Goal: Task Accomplishment & Management: Complete application form

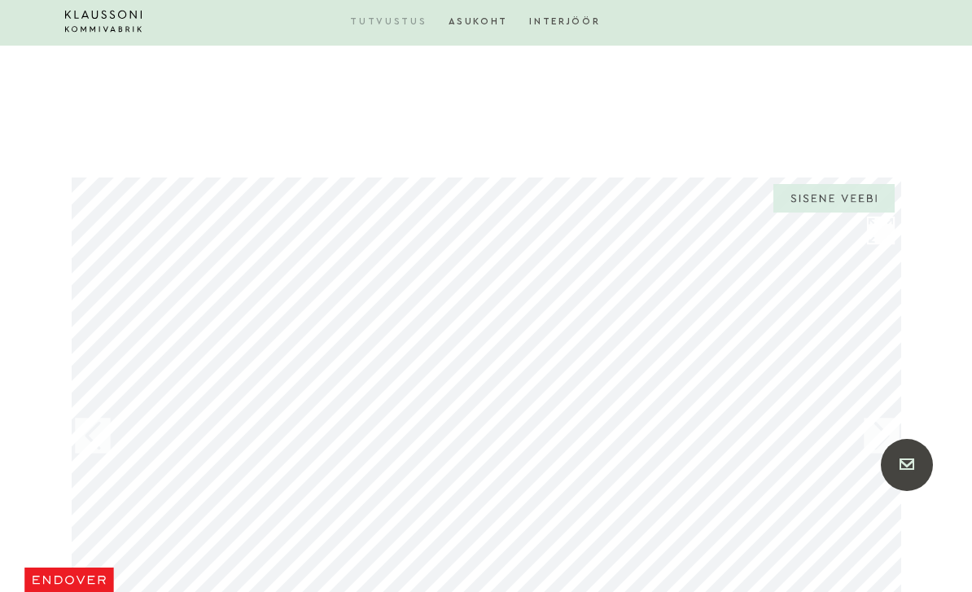
scroll to position [1478, 0]
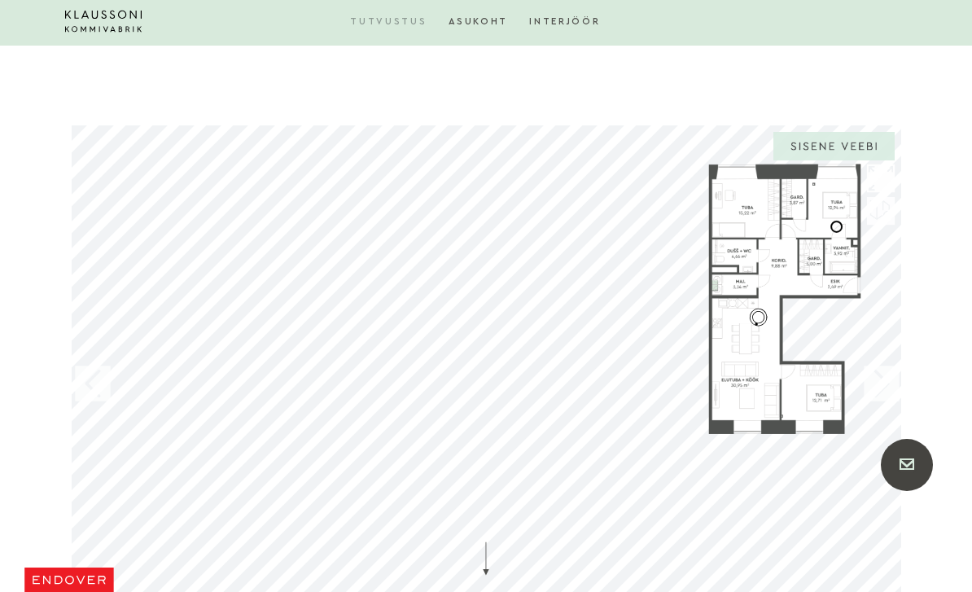
click at [811, 220] on div at bounding box center [783, 298] width 153 height 272
click at [812, 208] on div at bounding box center [783, 298] width 153 height 272
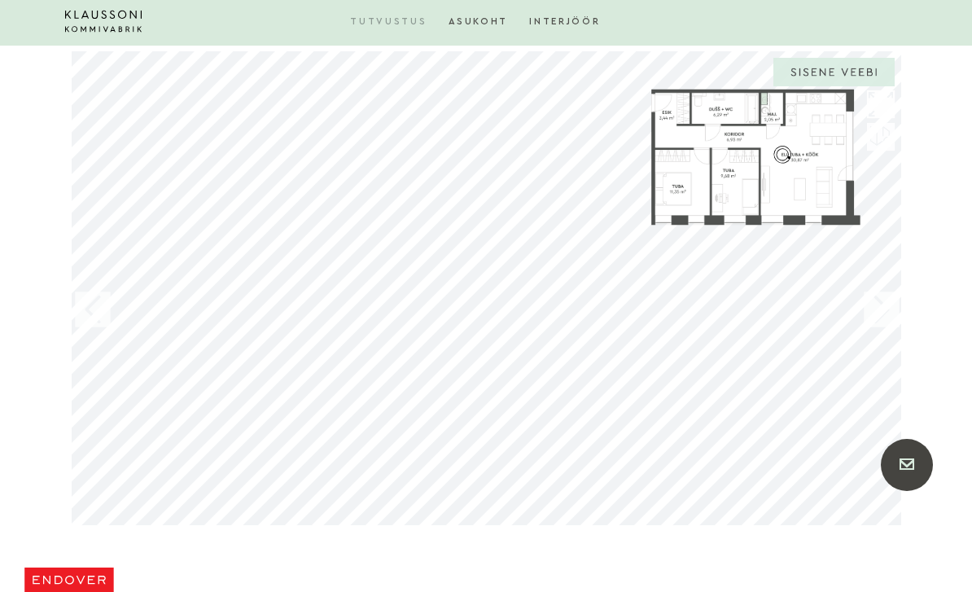
scroll to position [1540, 0]
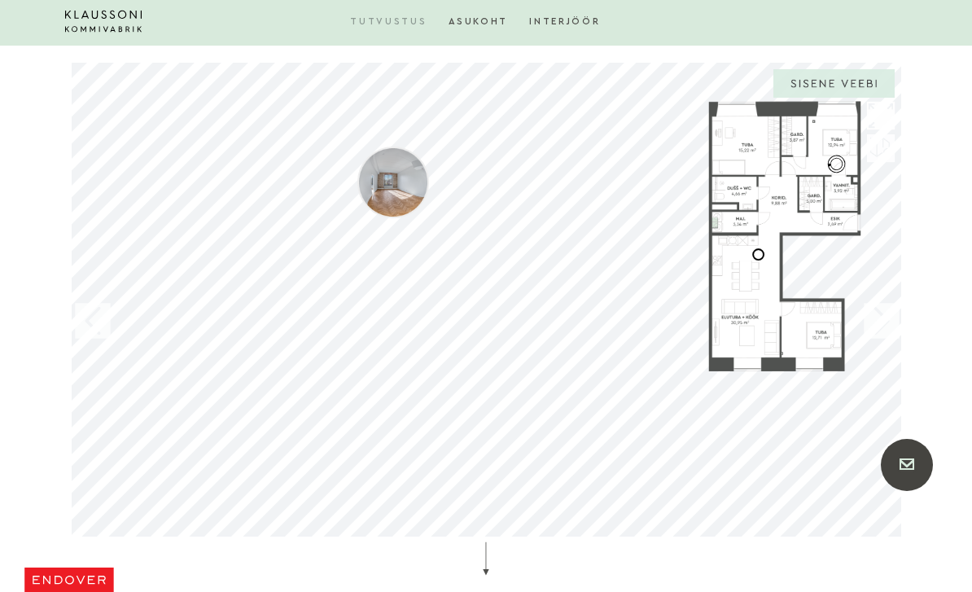
click at [19, 99] on section at bounding box center [486, 300] width 972 height 491
click at [381, 181] on div "Klaussoni Kommivabrik - Endover Klaussoni Kommivabrik - Endover Täisekraan Välj…" at bounding box center [485, 319] width 829 height 515
click at [61, 228] on section at bounding box center [486, 300] width 972 height 491
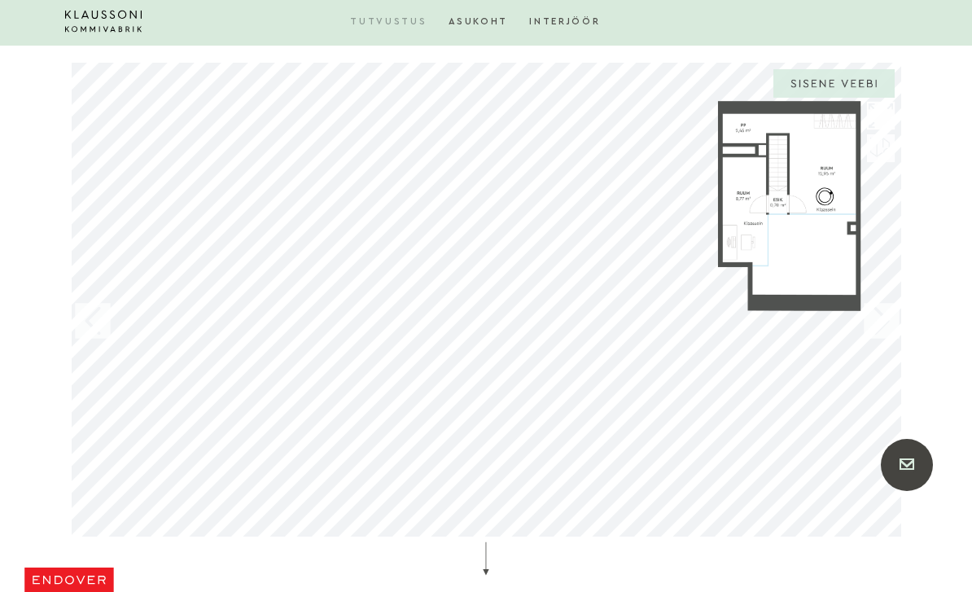
click at [81, 314] on div at bounding box center [92, 319] width 41 height 41
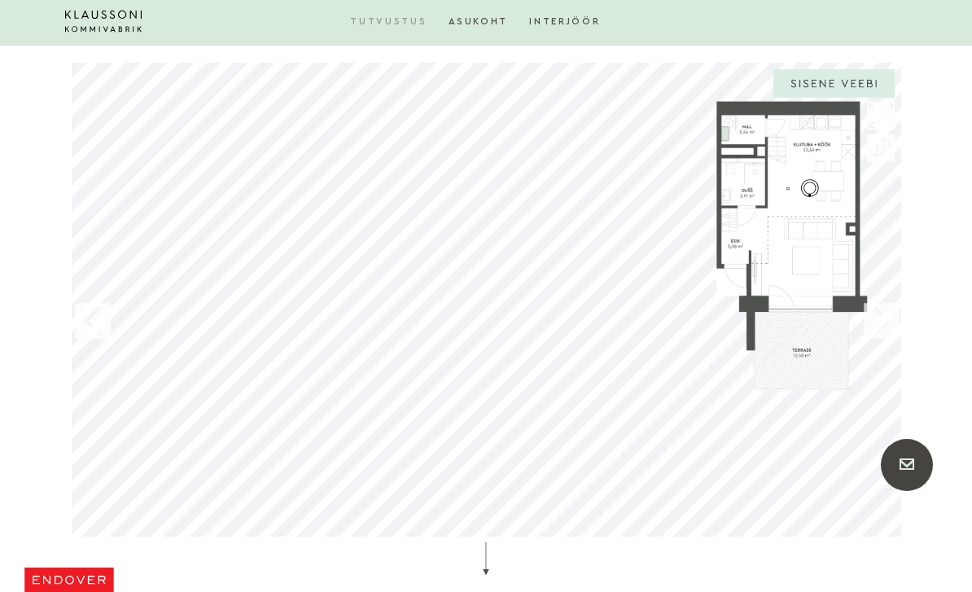
click at [103, 296] on div "Klaussoni Kommivabrik - Endover Klaussoni Kommivabrik - Endover Täisekraan Välj…" at bounding box center [485, 319] width 829 height 515
click at [90, 310] on div at bounding box center [92, 319] width 41 height 41
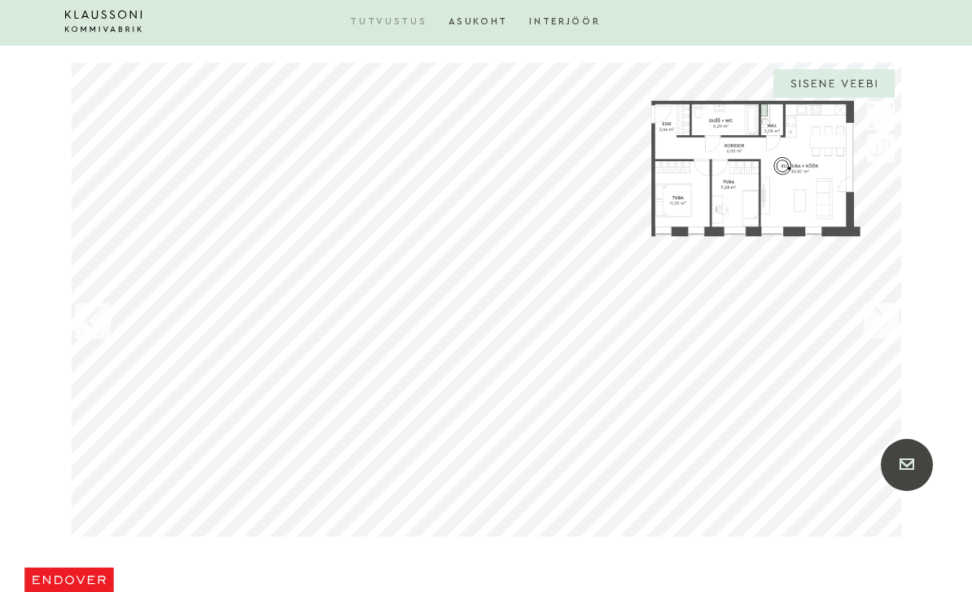
scroll to position [1542, 0]
click at [11, 137] on section at bounding box center [486, 298] width 972 height 491
click at [38, 268] on section at bounding box center [486, 298] width 972 height 491
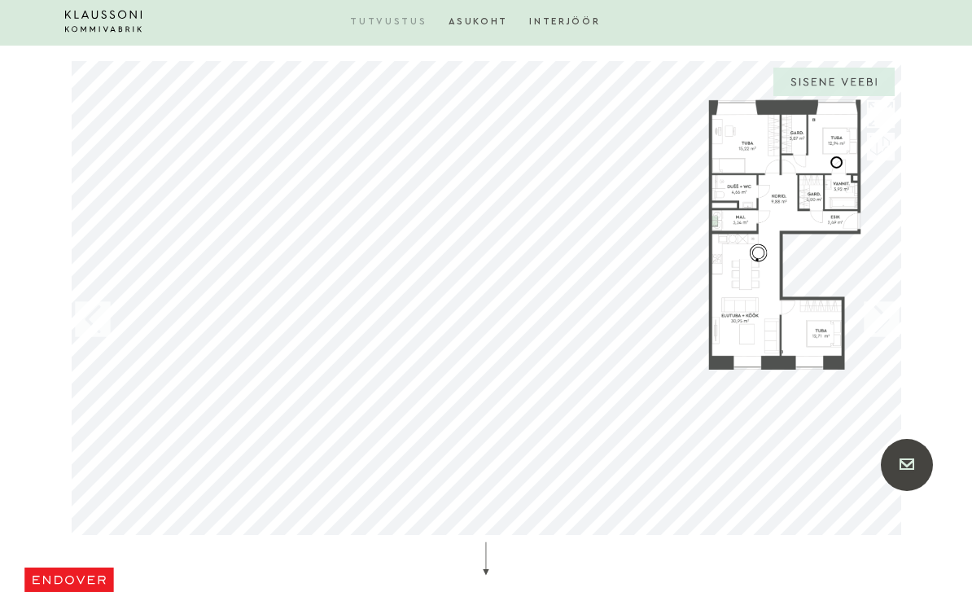
click at [70, 245] on div at bounding box center [485, 298] width 845 height 491
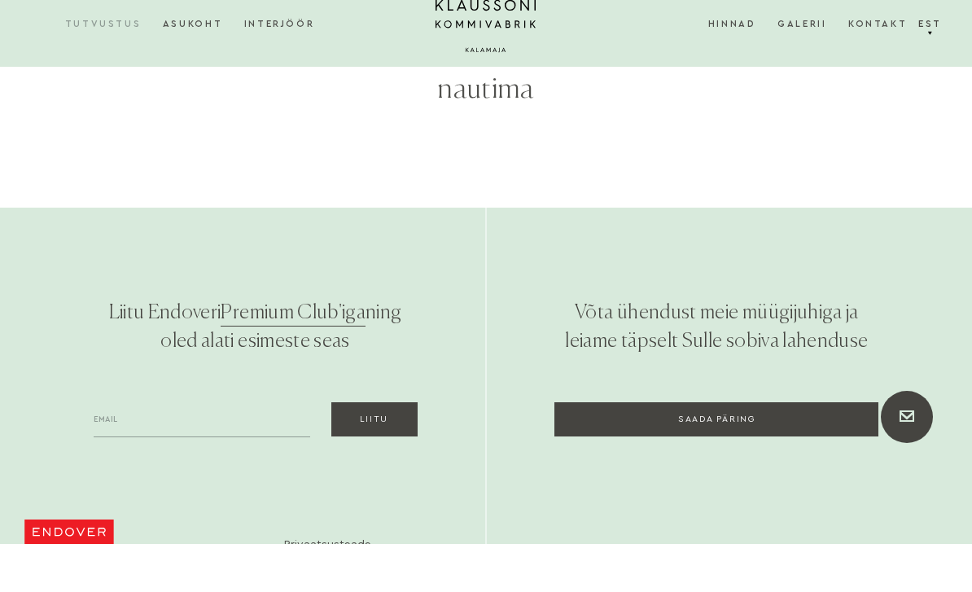
scroll to position [5854, 0]
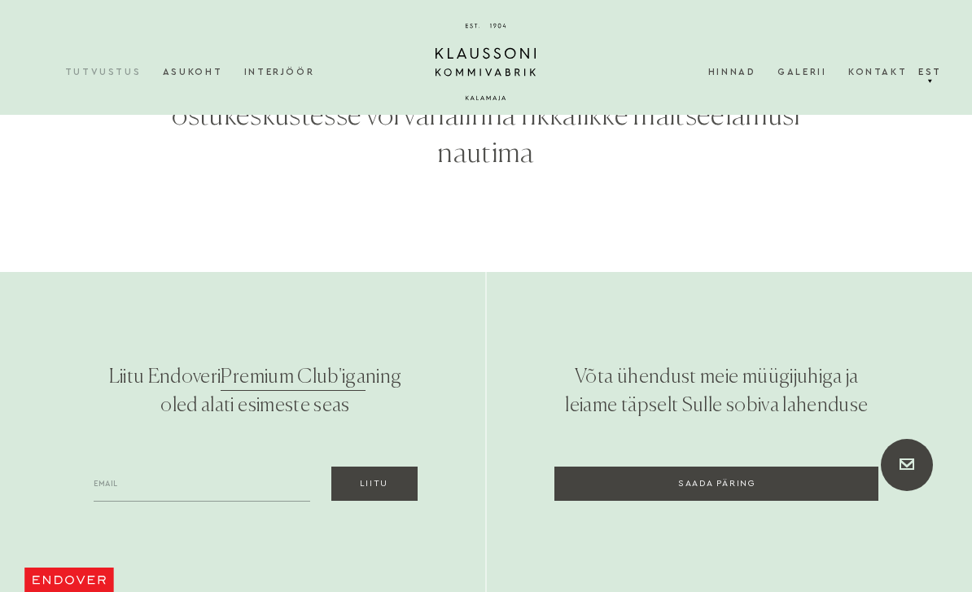
click at [618, 466] on link "Saada päring" at bounding box center [716, 483] width 324 height 34
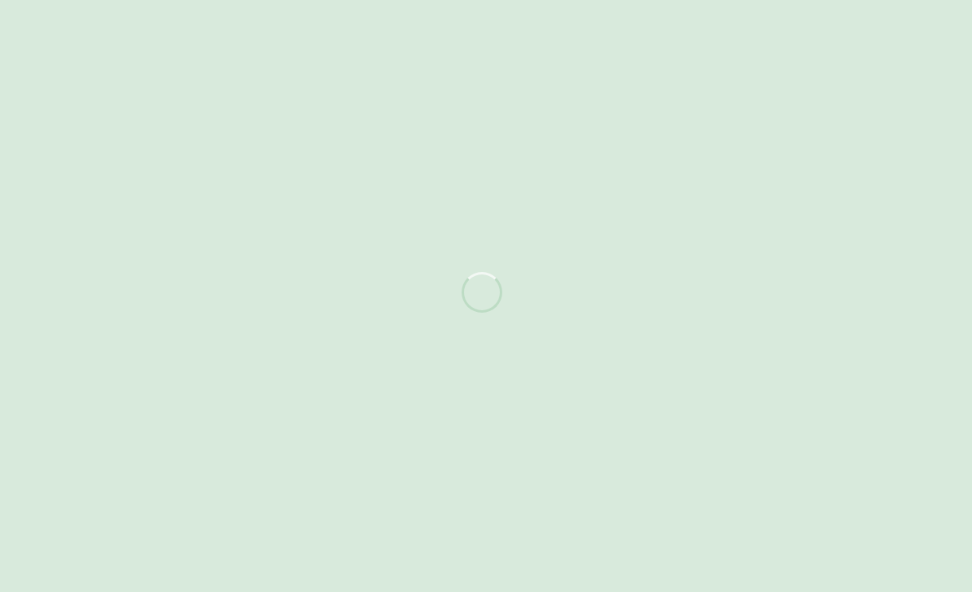
scroll to position [5906, 0]
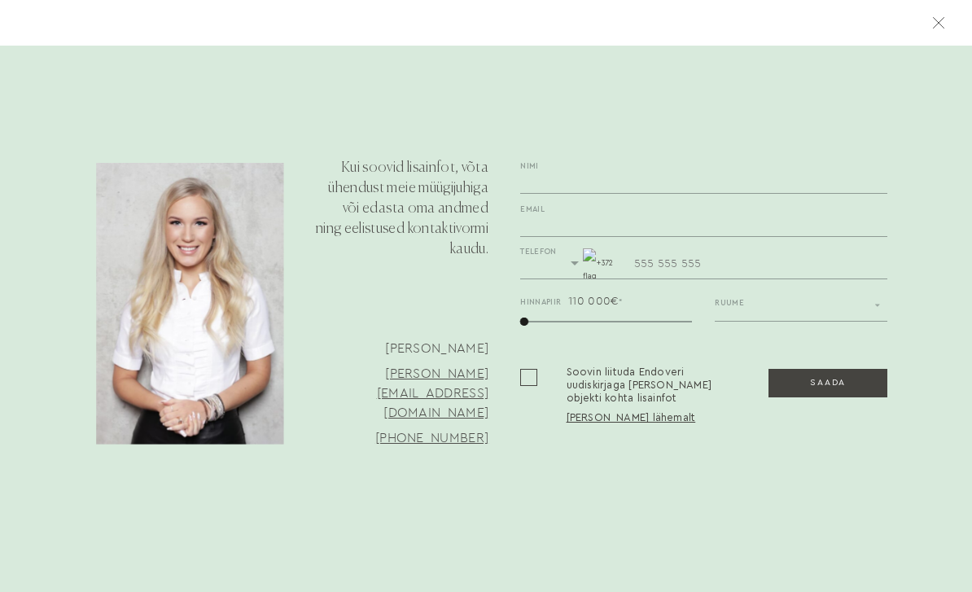
click at [841, 320] on div "Ruume Ruumide arv 1 2 3 4" at bounding box center [800, 306] width 173 height 30
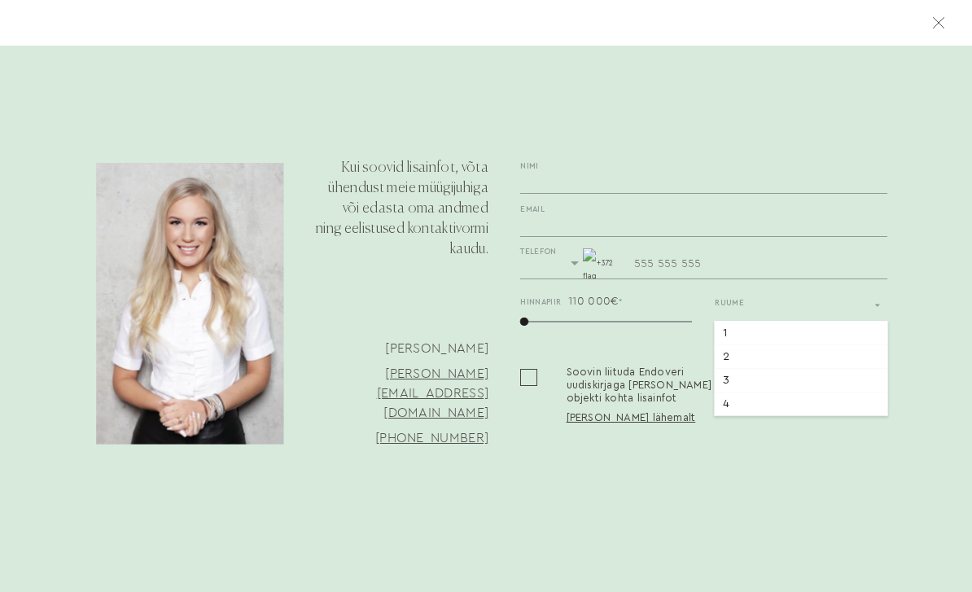
click at [738, 512] on section "Kui soovid lisainfot, võta ühendust meie müügijuhiga või edasta oma andmed ning…" at bounding box center [486, 296] width 972 height 592
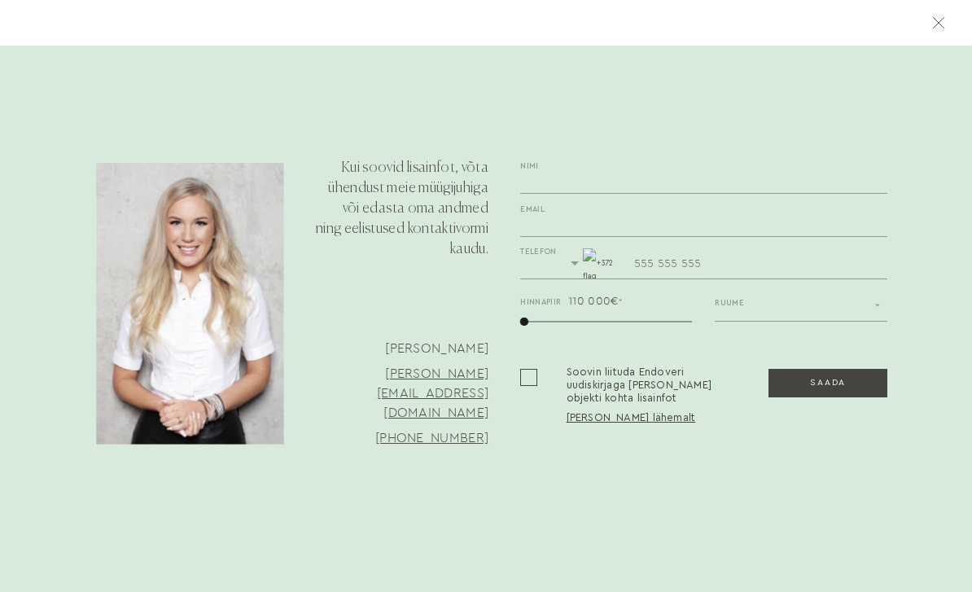
click at [834, 396] on button "Saada" at bounding box center [827, 383] width 119 height 28
click at [834, 394] on button "Saada" at bounding box center [827, 383] width 119 height 28
click at [824, 383] on button "Saada" at bounding box center [827, 383] width 119 height 28
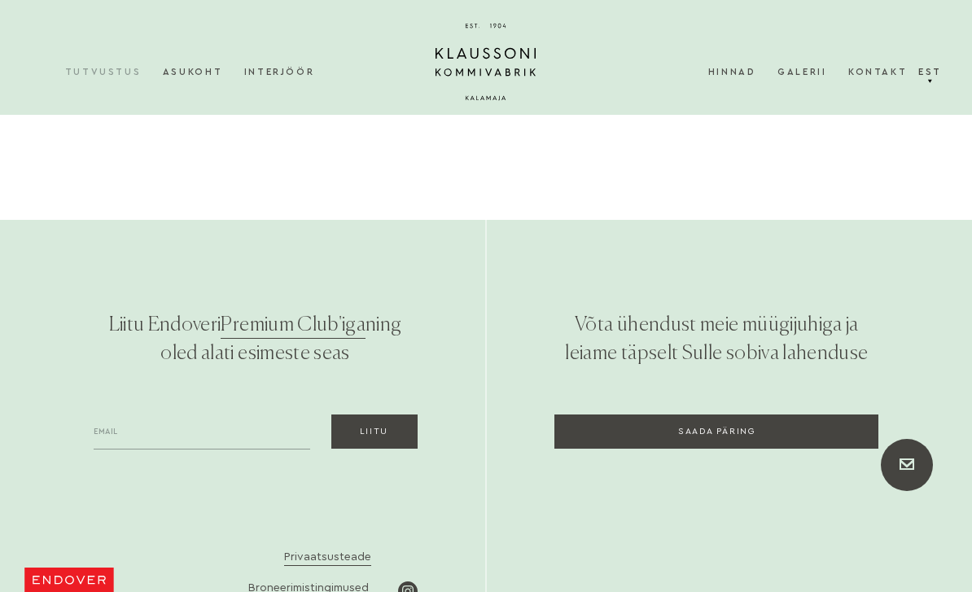
scroll to position [5854, 0]
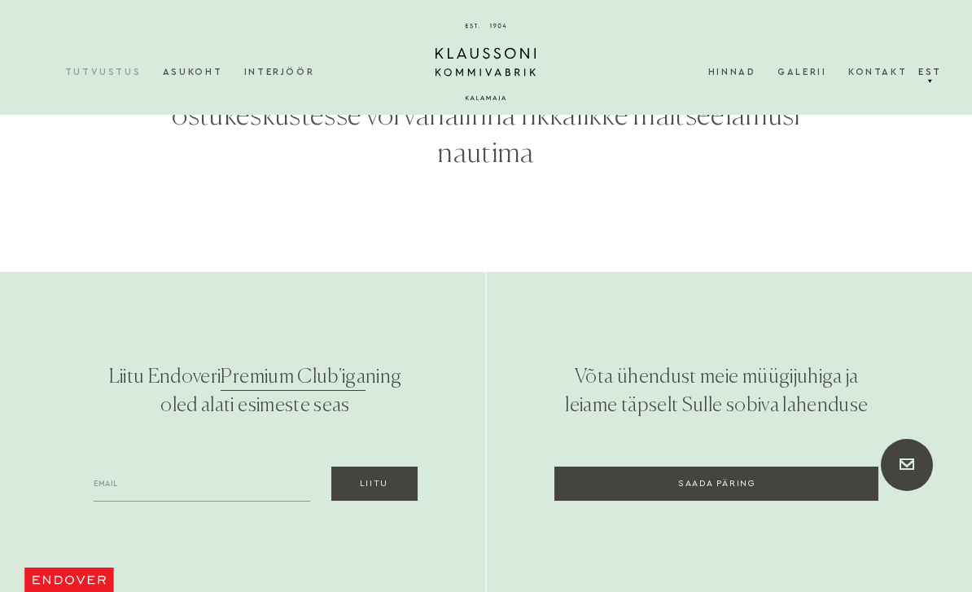
click at [356, 466] on button "Liitu" at bounding box center [374, 483] width 86 height 34
click at [354, 466] on button "Liitu" at bounding box center [374, 483] width 86 height 34
click at [378, 466] on button "Liitu" at bounding box center [374, 483] width 86 height 34
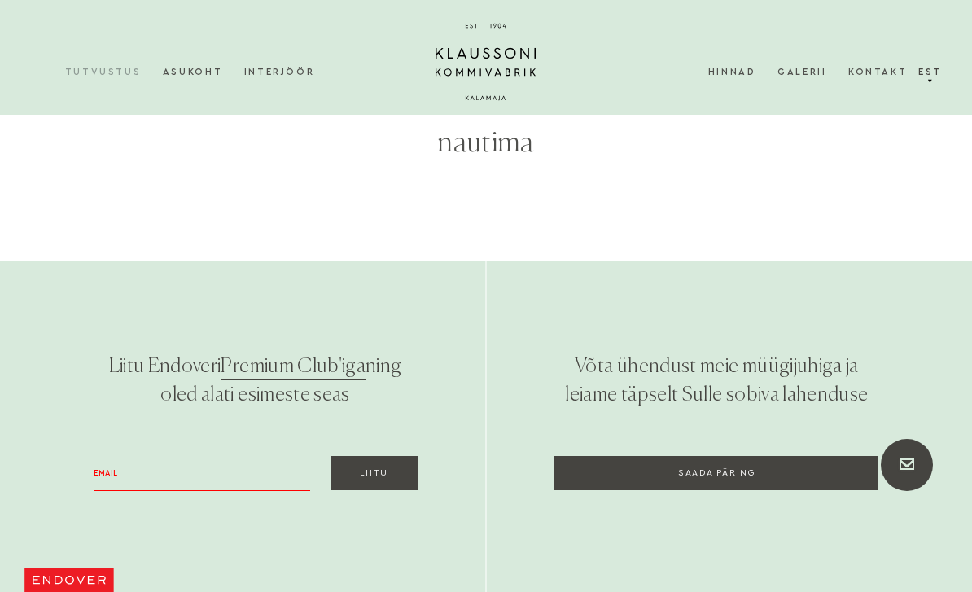
scroll to position [5906, 0]
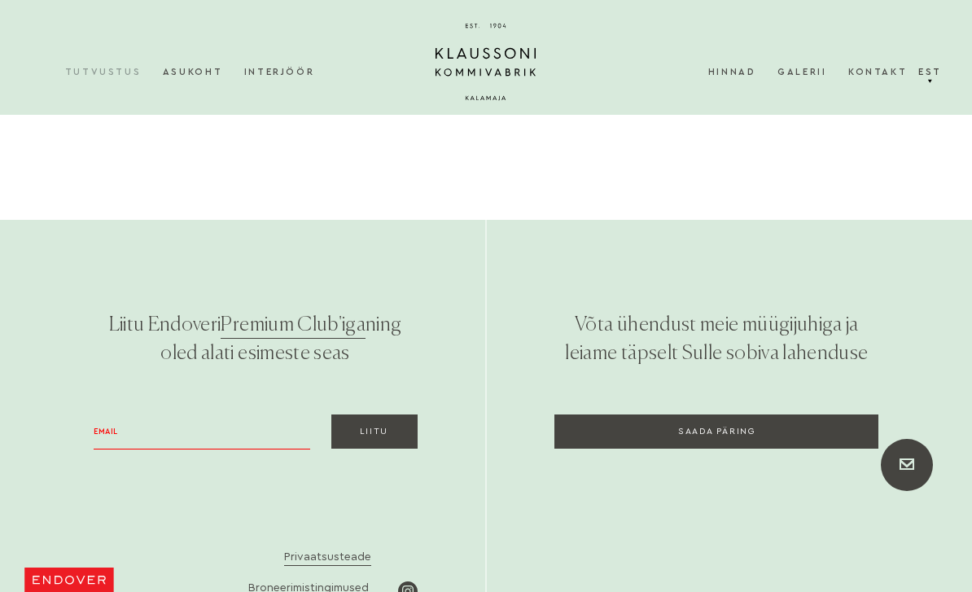
click at [365, 414] on button "Liitu" at bounding box center [374, 431] width 86 height 34
click at [343, 414] on button "Liitu" at bounding box center [374, 431] width 86 height 34
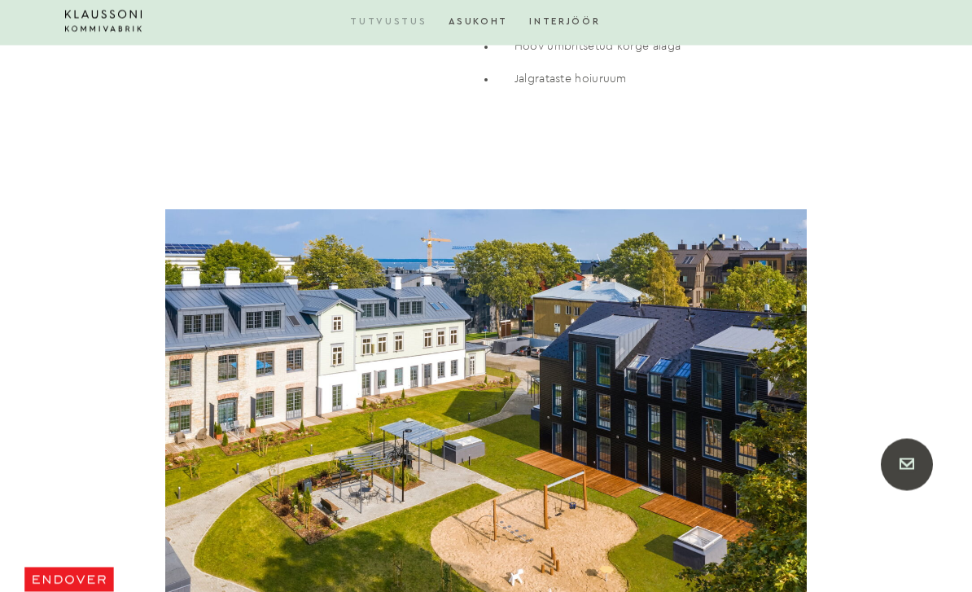
scroll to position [4379, 0]
click at [120, 209] on div at bounding box center [486, 422] width 972 height 427
click at [21, 438] on div at bounding box center [486, 422] width 972 height 427
click at [26, 469] on div at bounding box center [486, 422] width 972 height 427
click at [24, 478] on div at bounding box center [486, 422] width 972 height 427
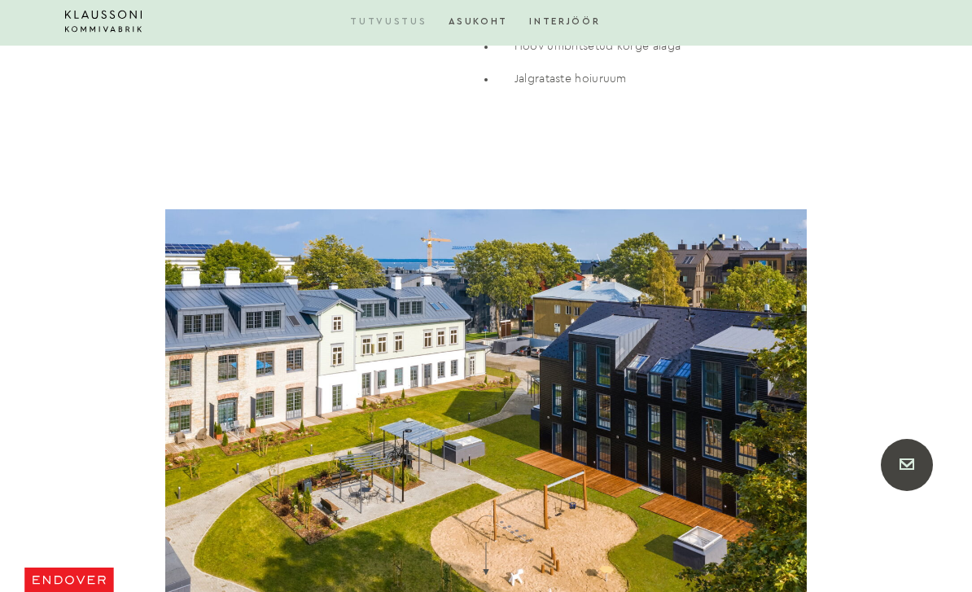
click at [959, 225] on div at bounding box center [486, 422] width 972 height 427
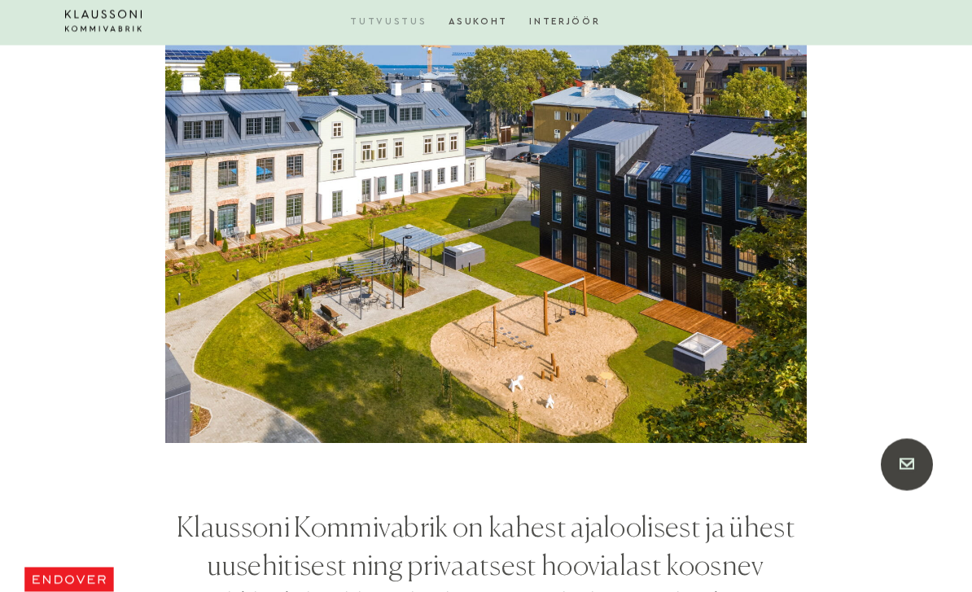
scroll to position [4567, 0]
